Goal: Task Accomplishment & Management: Complete application form

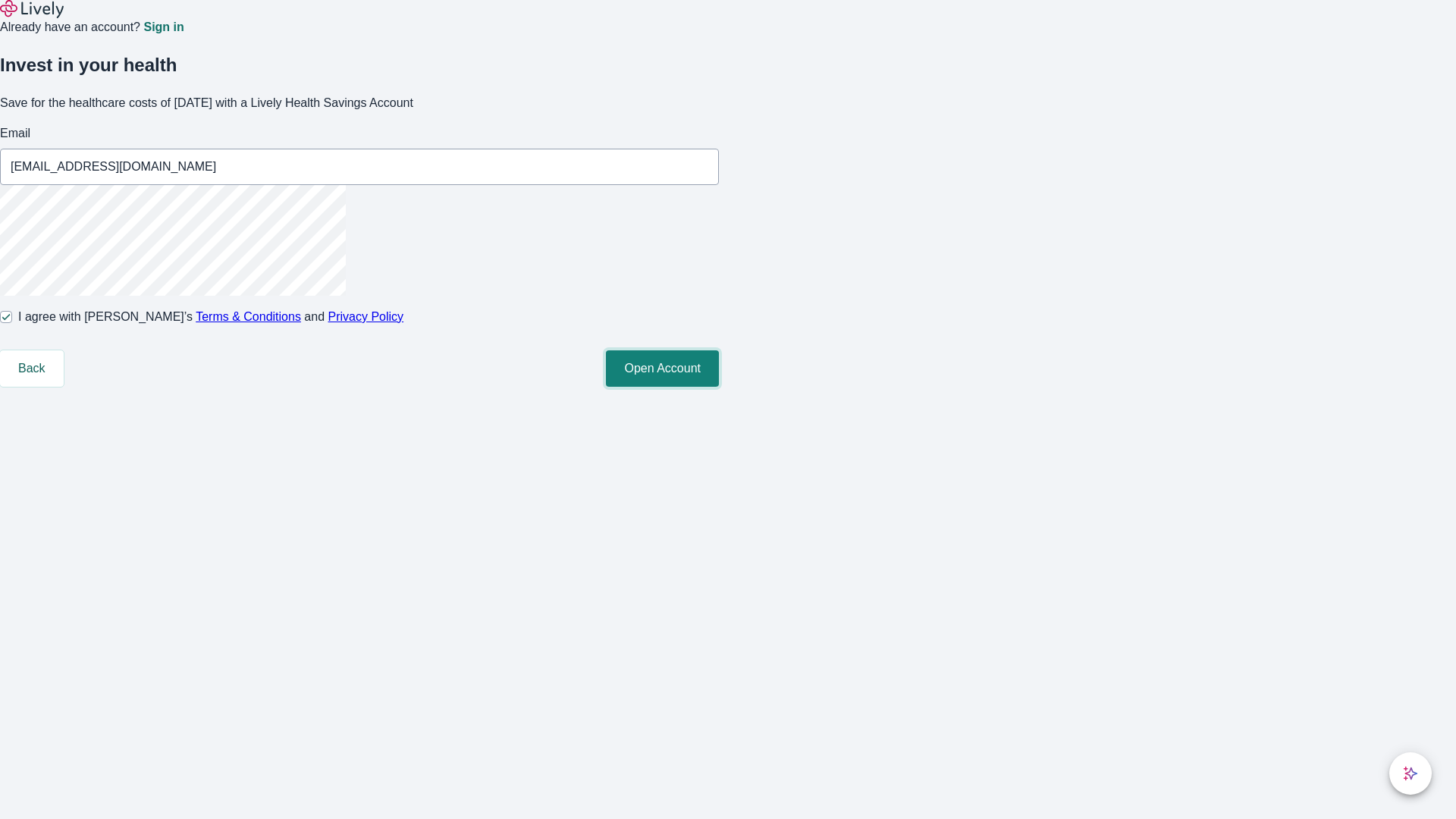
click at [719, 387] on button "Open Account" at bounding box center [662, 368] width 113 height 37
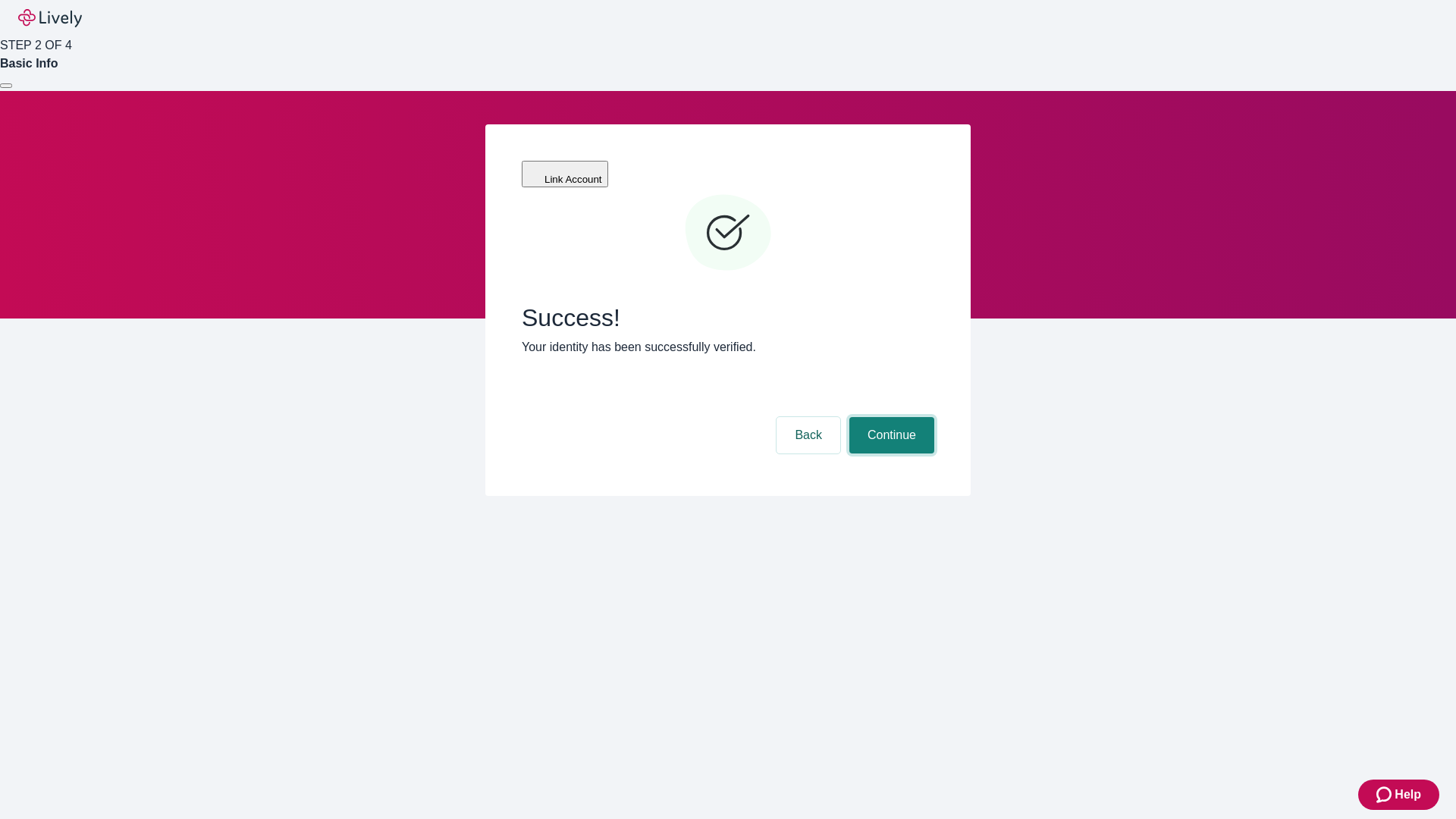
click at [889, 417] on button "Continue" at bounding box center [891, 436] width 85 height 37
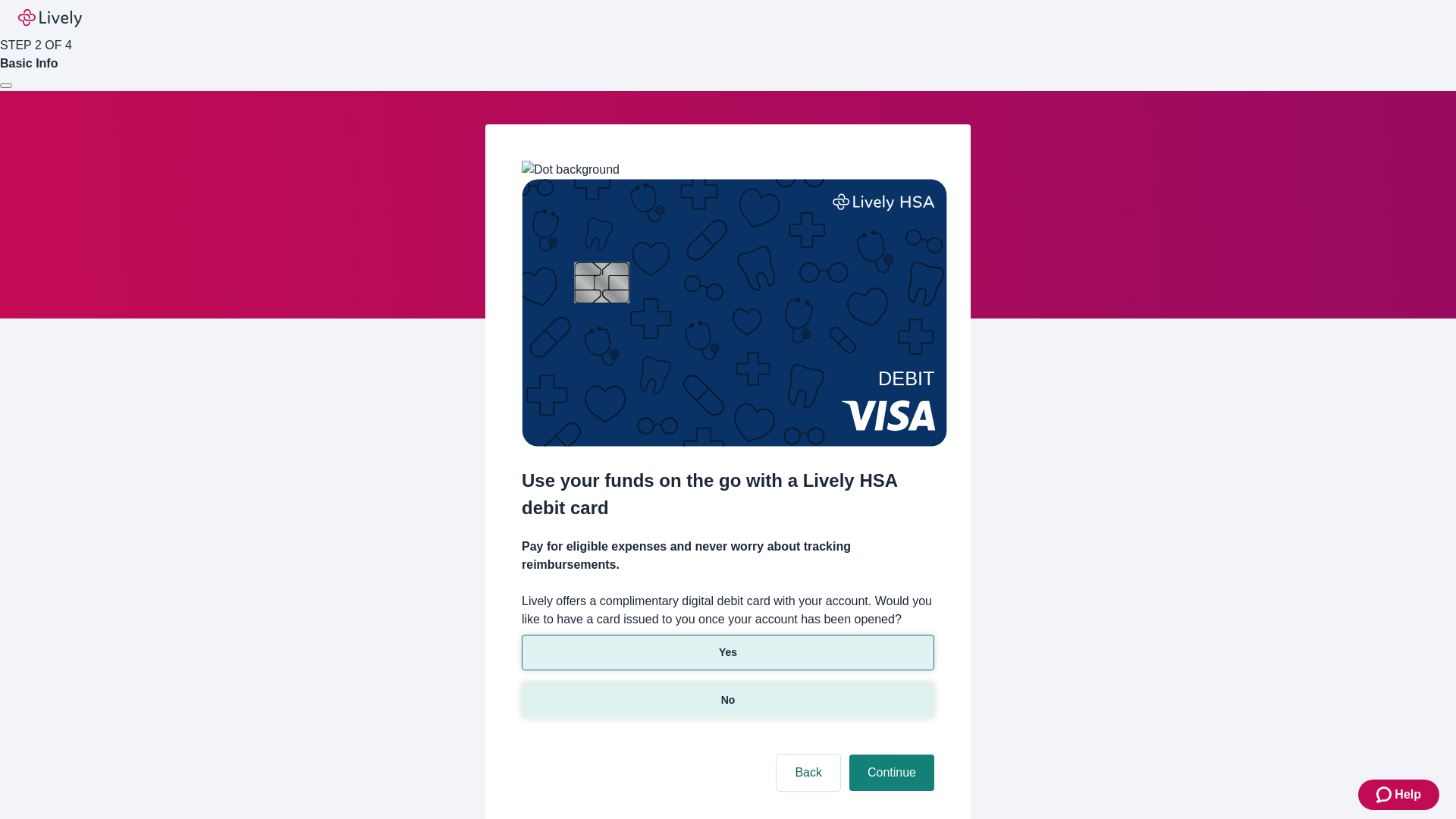
click at [728, 692] on p "No" at bounding box center [728, 700] width 14 height 16
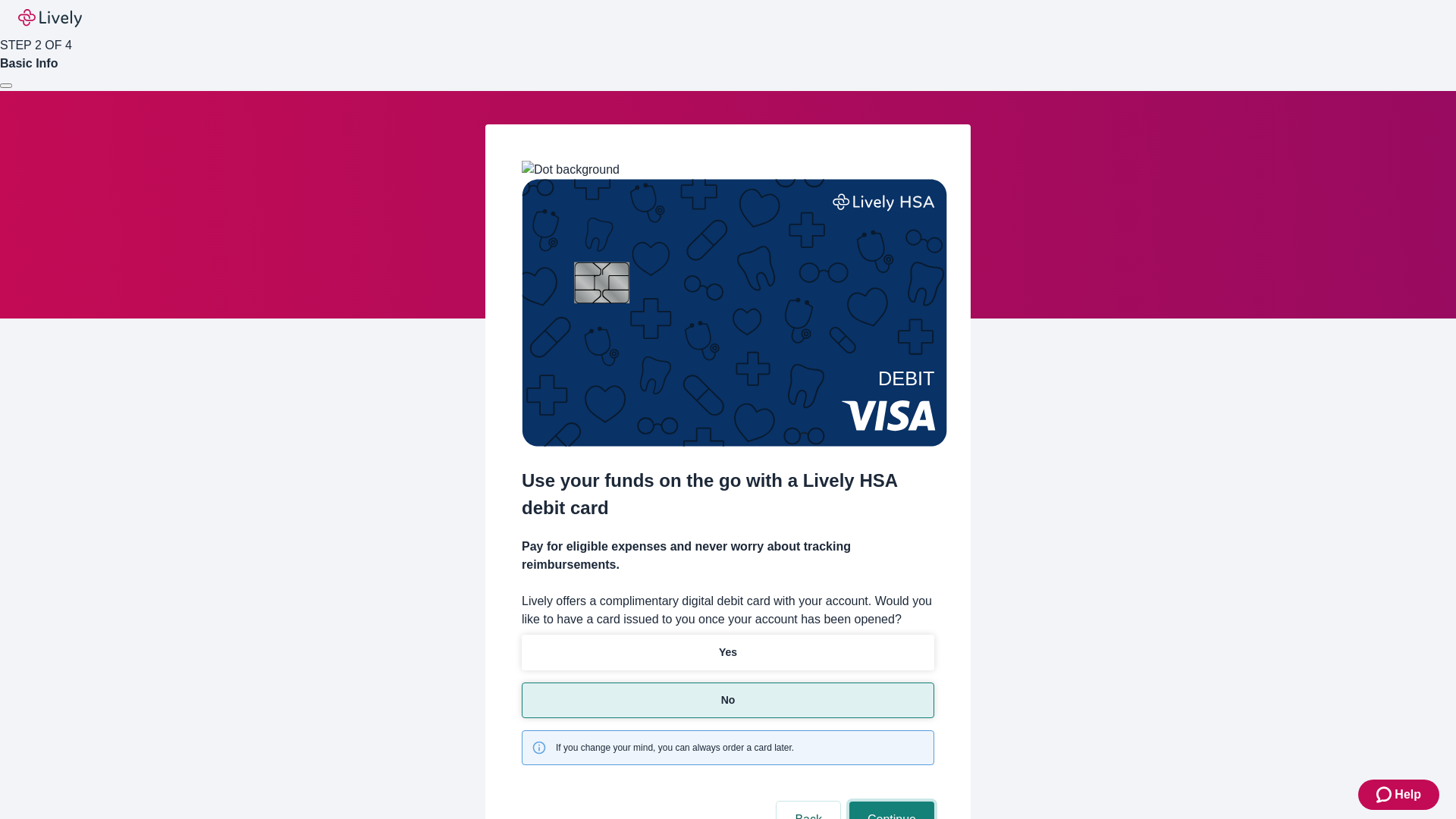
click at [889, 802] on button "Continue" at bounding box center [891, 820] width 85 height 37
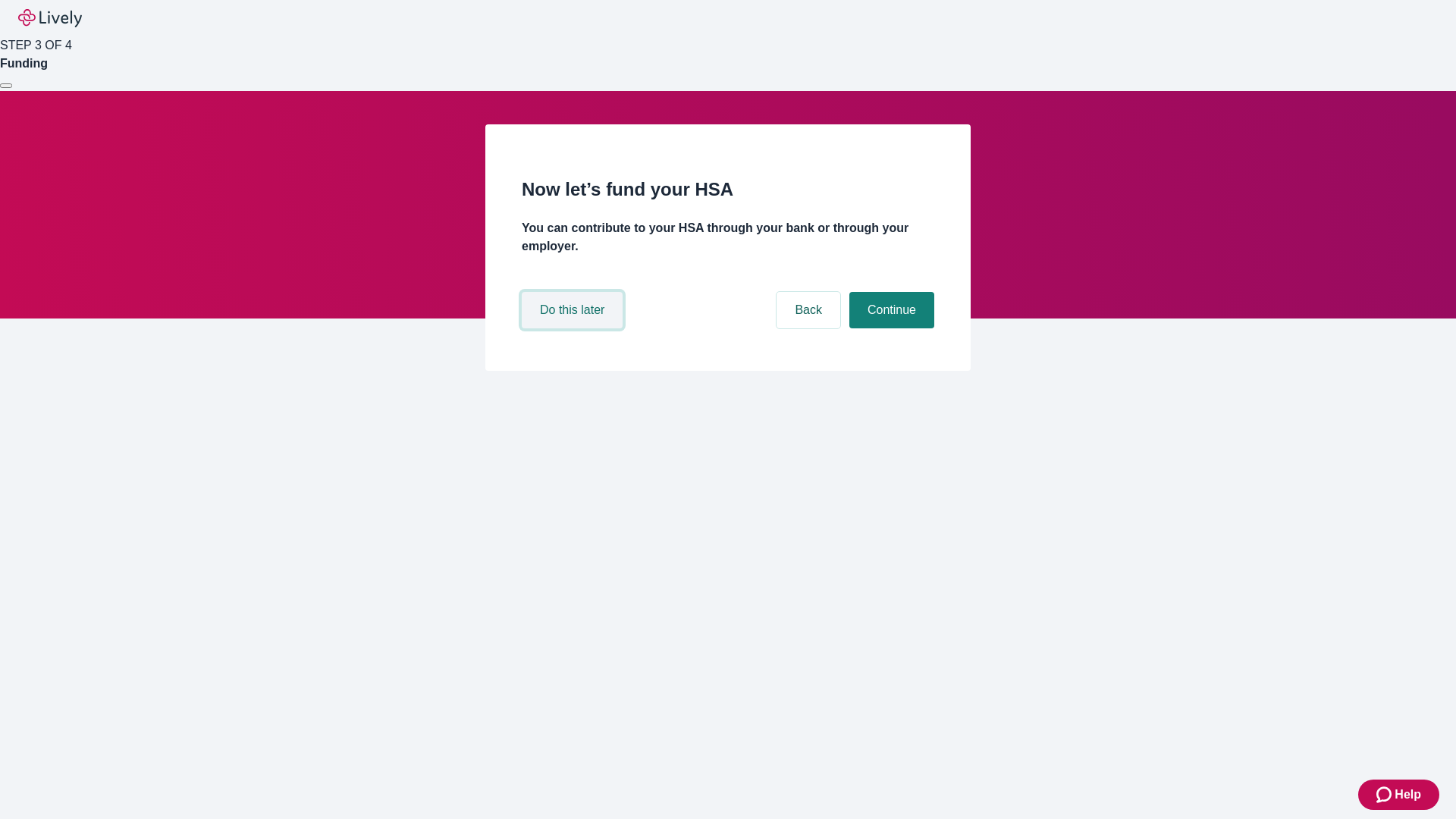
click at [574, 328] on button "Do this later" at bounding box center [571, 310] width 100 height 37
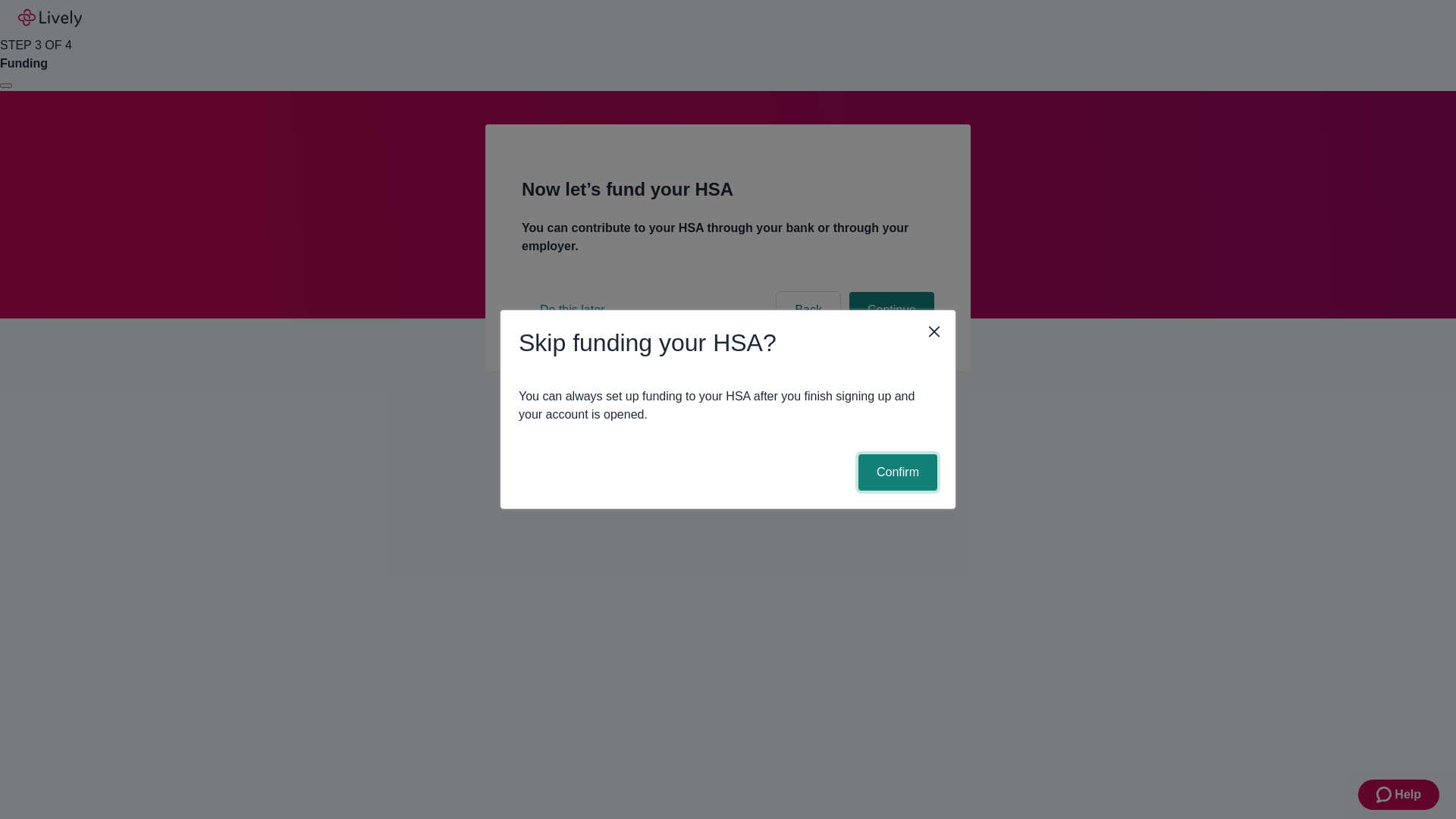
click at [895, 472] on button "Confirm" at bounding box center [898, 472] width 79 height 37
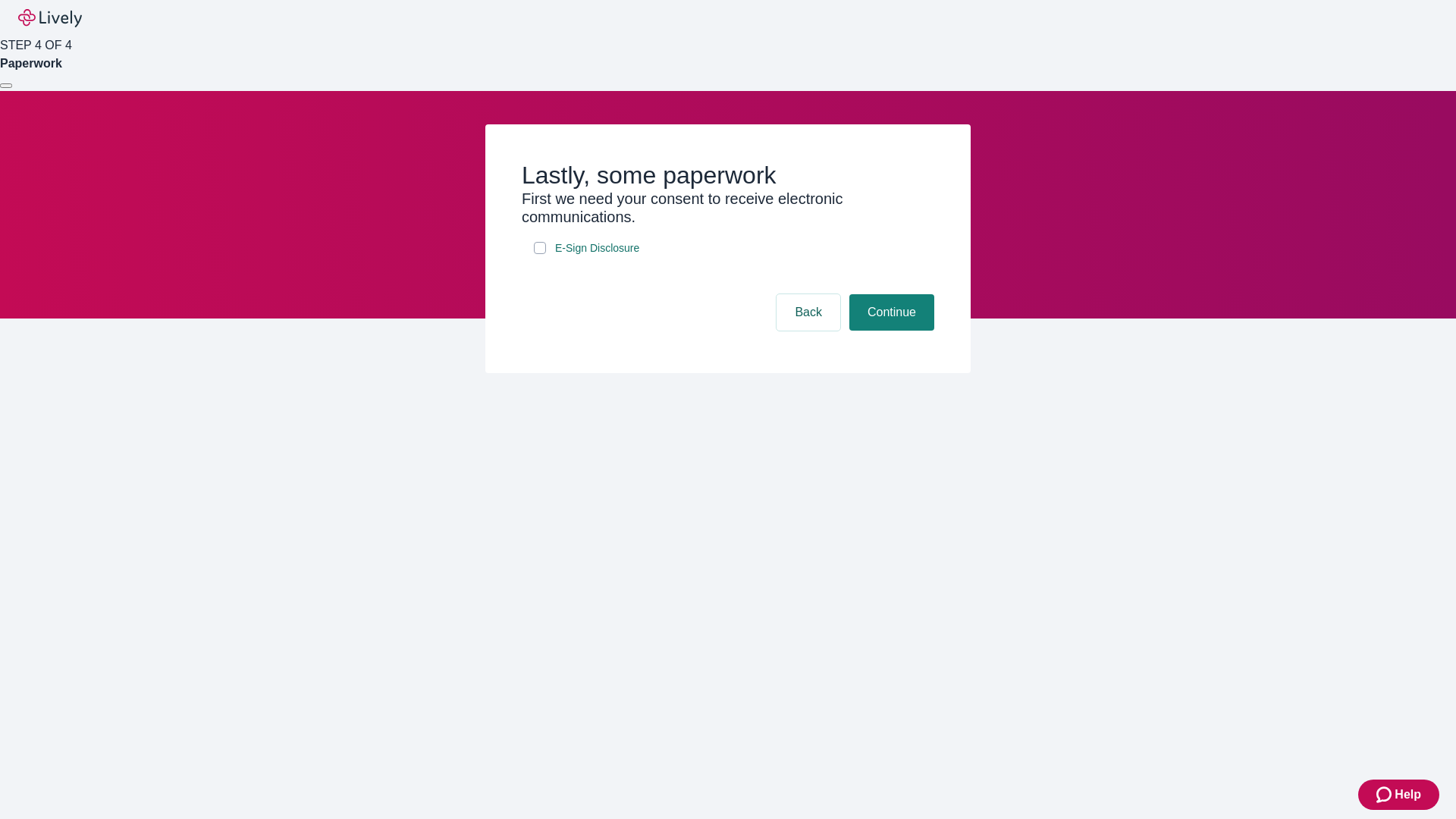
click at [540, 254] on input "E-Sign Disclosure" at bounding box center [540, 248] width 12 height 12
checkbox input "true"
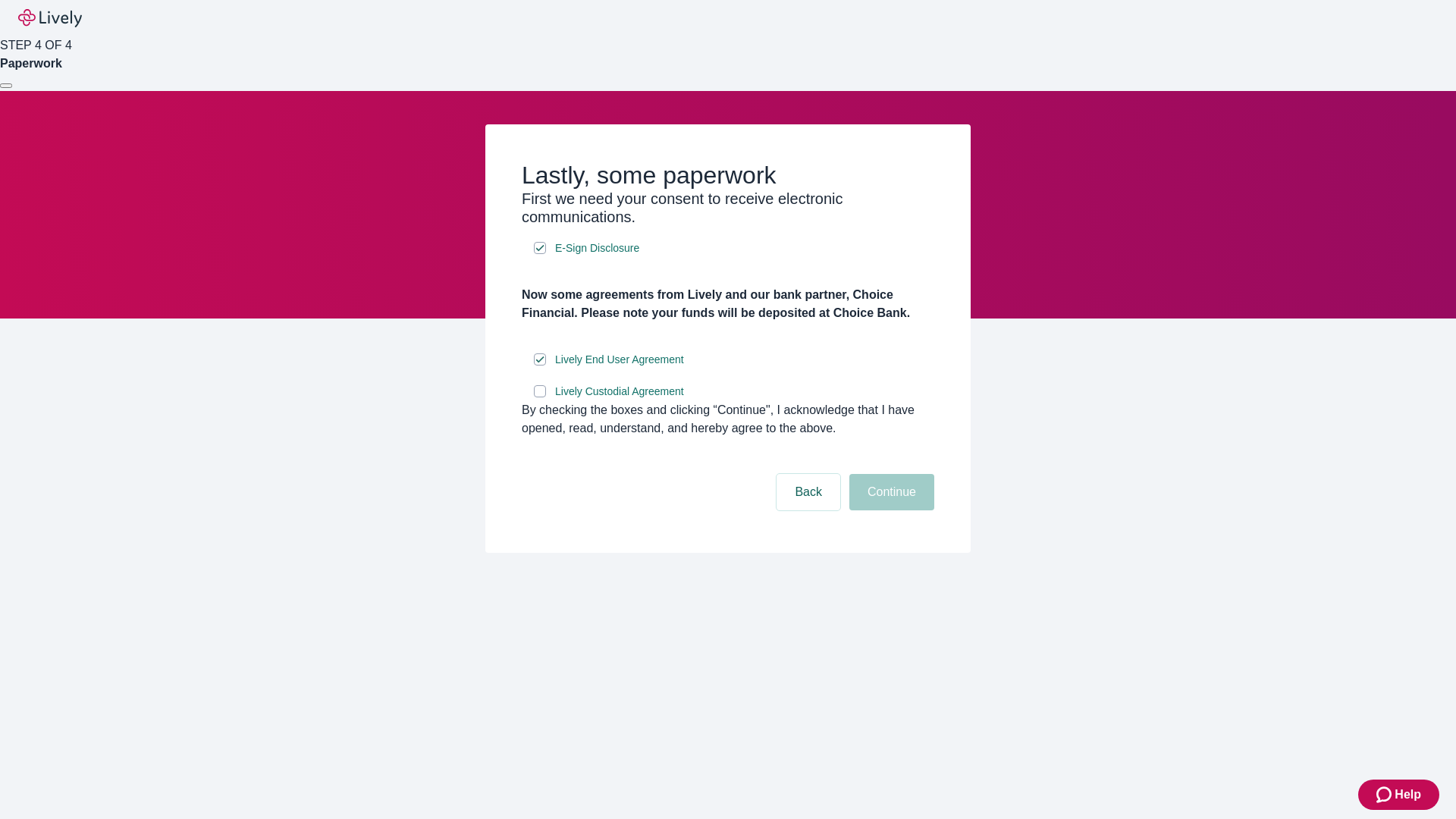
click at [540, 397] on input "Lively Custodial Agreement" at bounding box center [540, 391] width 12 height 12
checkbox input "true"
click at [889, 510] on button "Continue" at bounding box center [891, 492] width 85 height 37
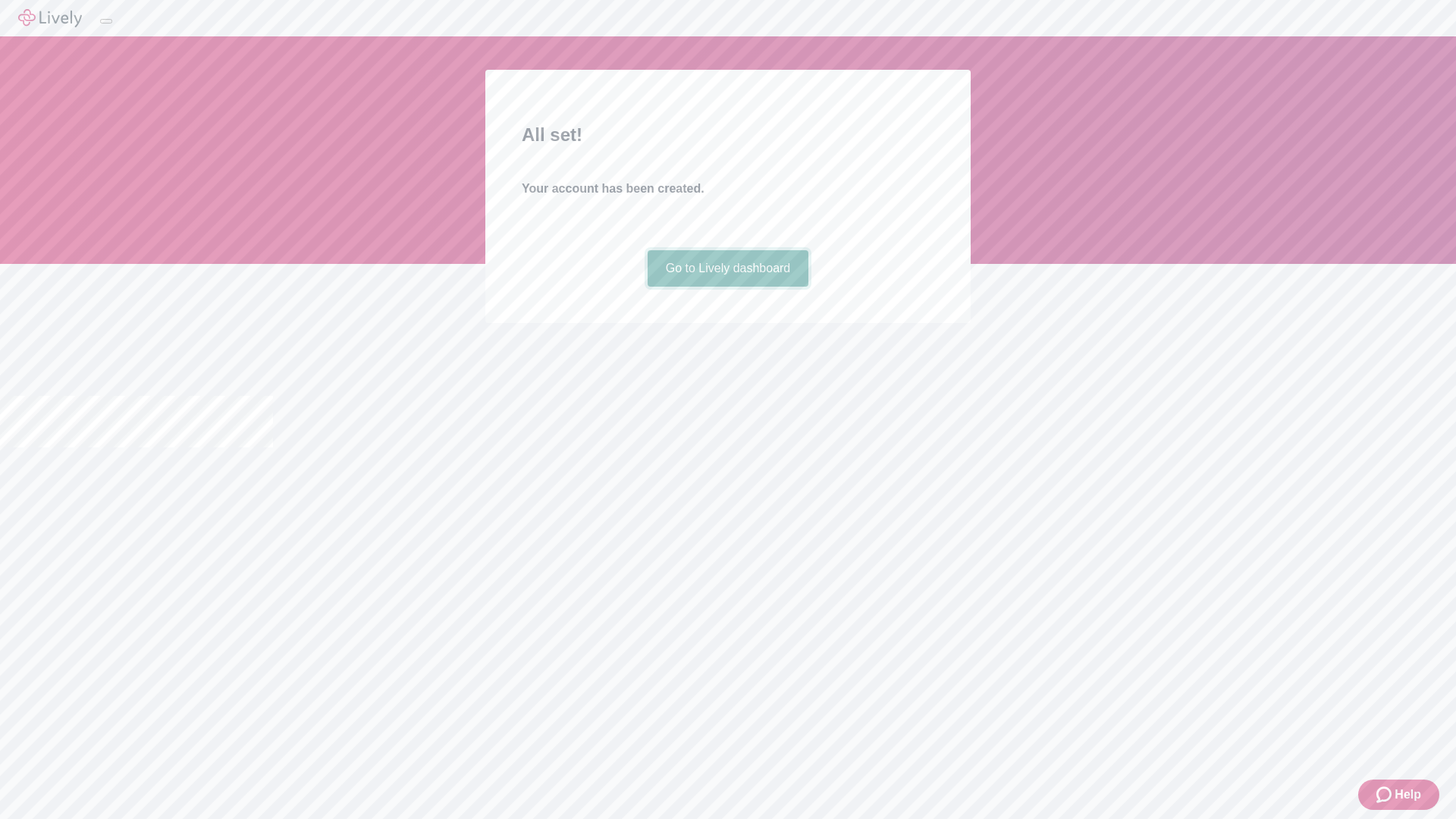
click at [728, 286] on link "Go to Lively dashboard" at bounding box center [728, 269] width 162 height 37
